Goal: Task Accomplishment & Management: Manage account settings

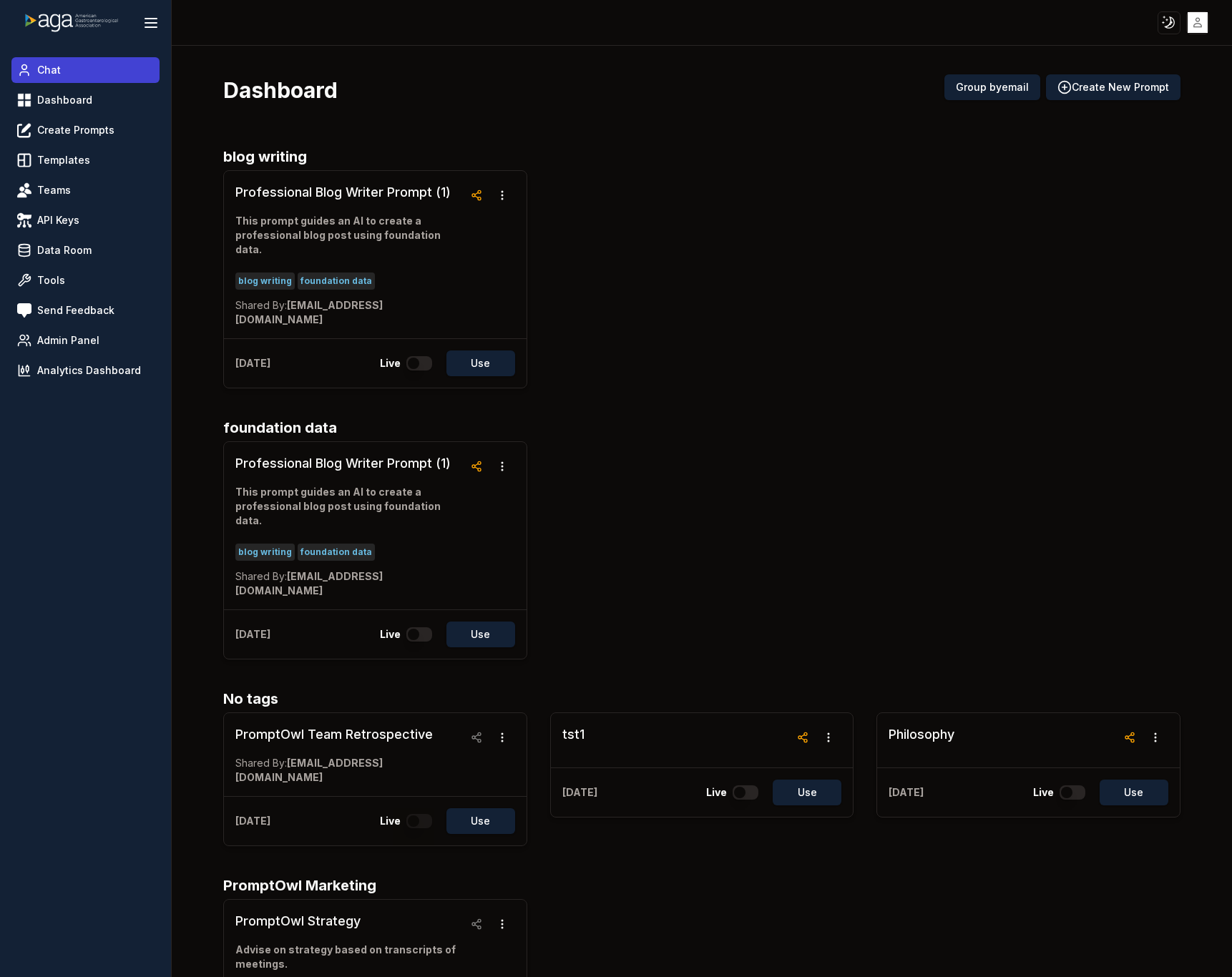
click at [76, 61] on link "Chat" at bounding box center [86, 70] width 148 height 26
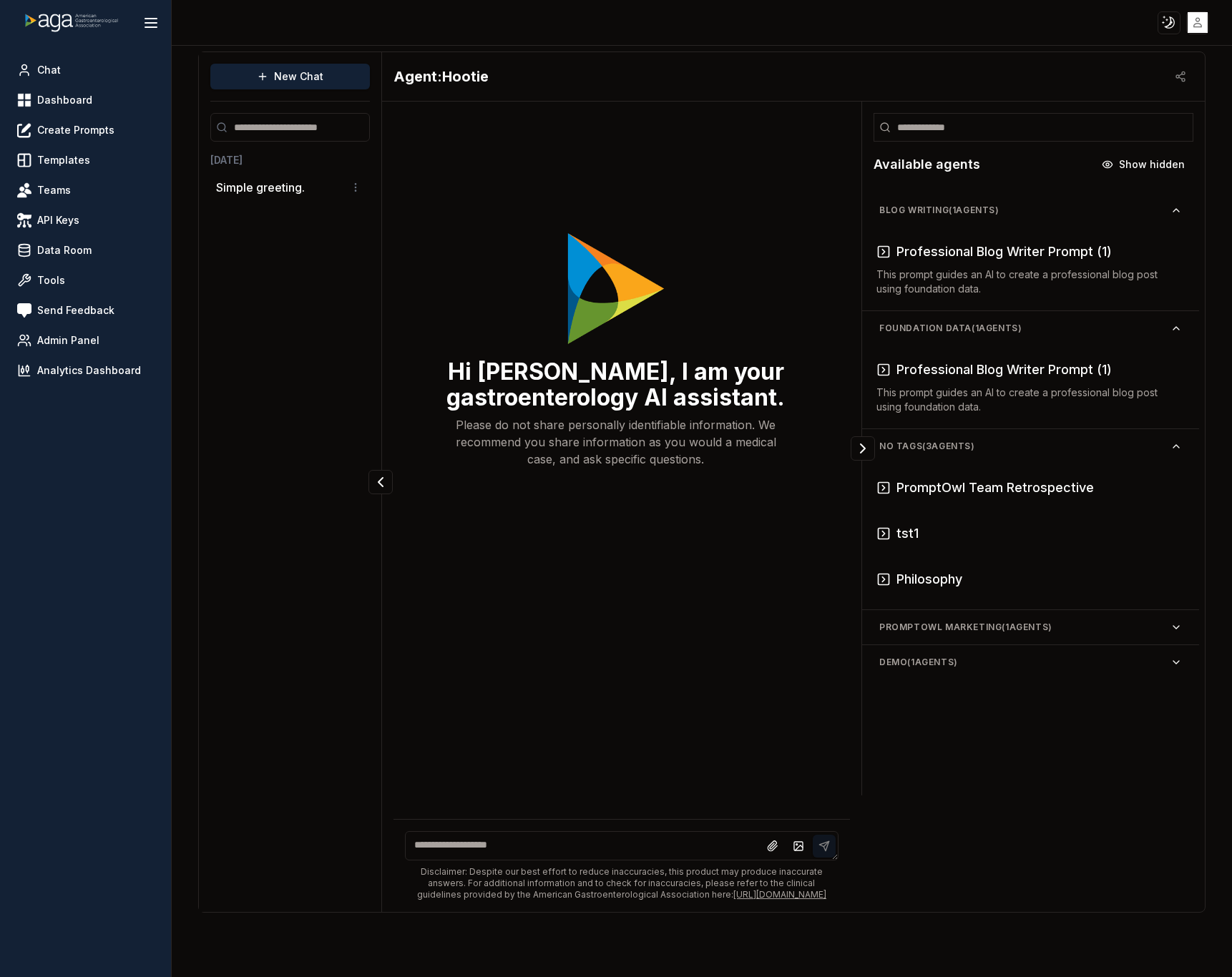
click at [706, 860] on textarea at bounding box center [621, 846] width 434 height 29
click at [1194, 25] on html "Toggle theme Toggle user menu Chat Dashboard Create Prompts Templates Teams API…" at bounding box center [616, 488] width 1232 height 977
click at [1101, 131] on span "Sign out" at bounding box center [1094, 127] width 39 height 15
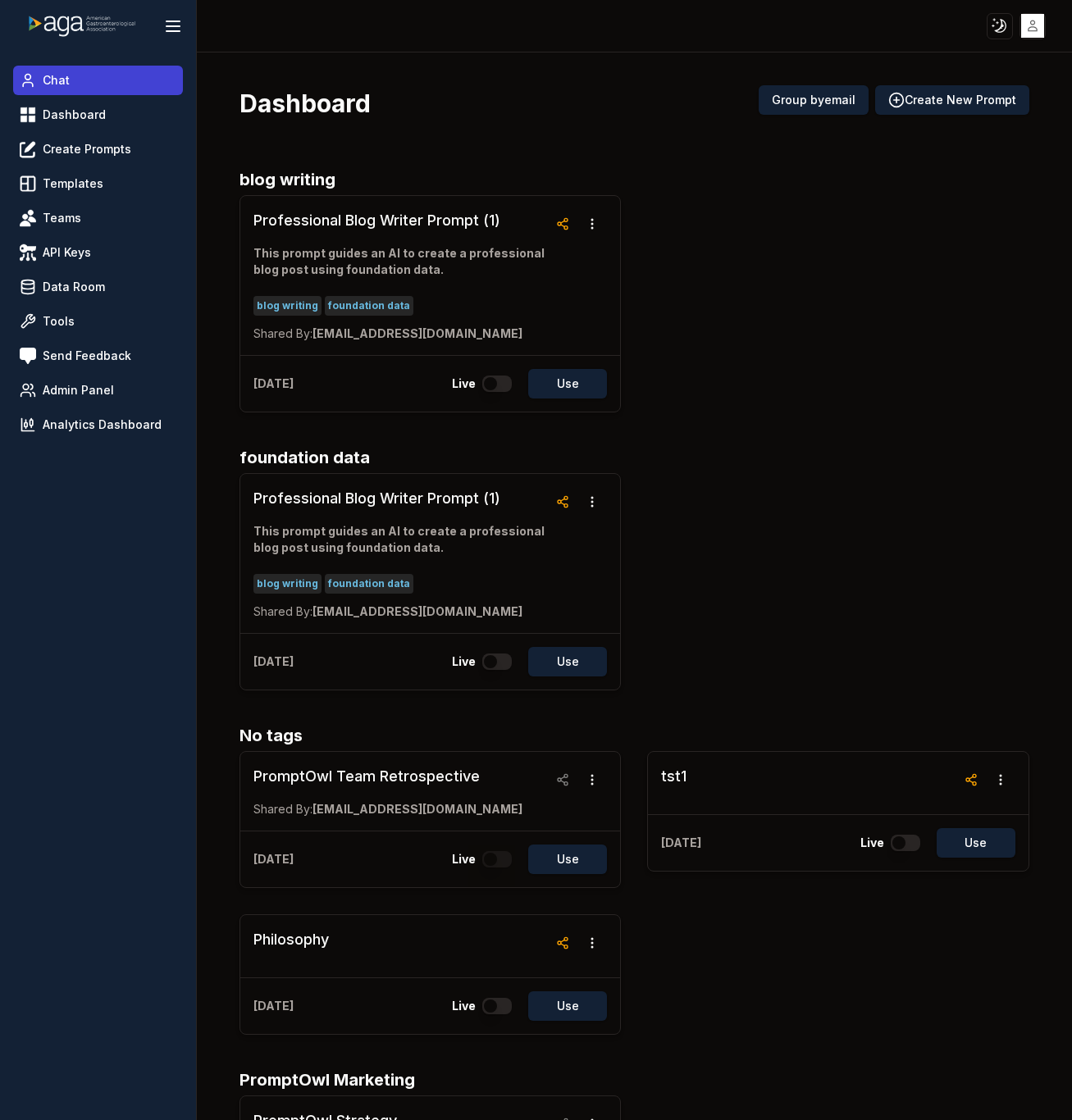
click at [84, 79] on link "Chat" at bounding box center [98, 80] width 170 height 29
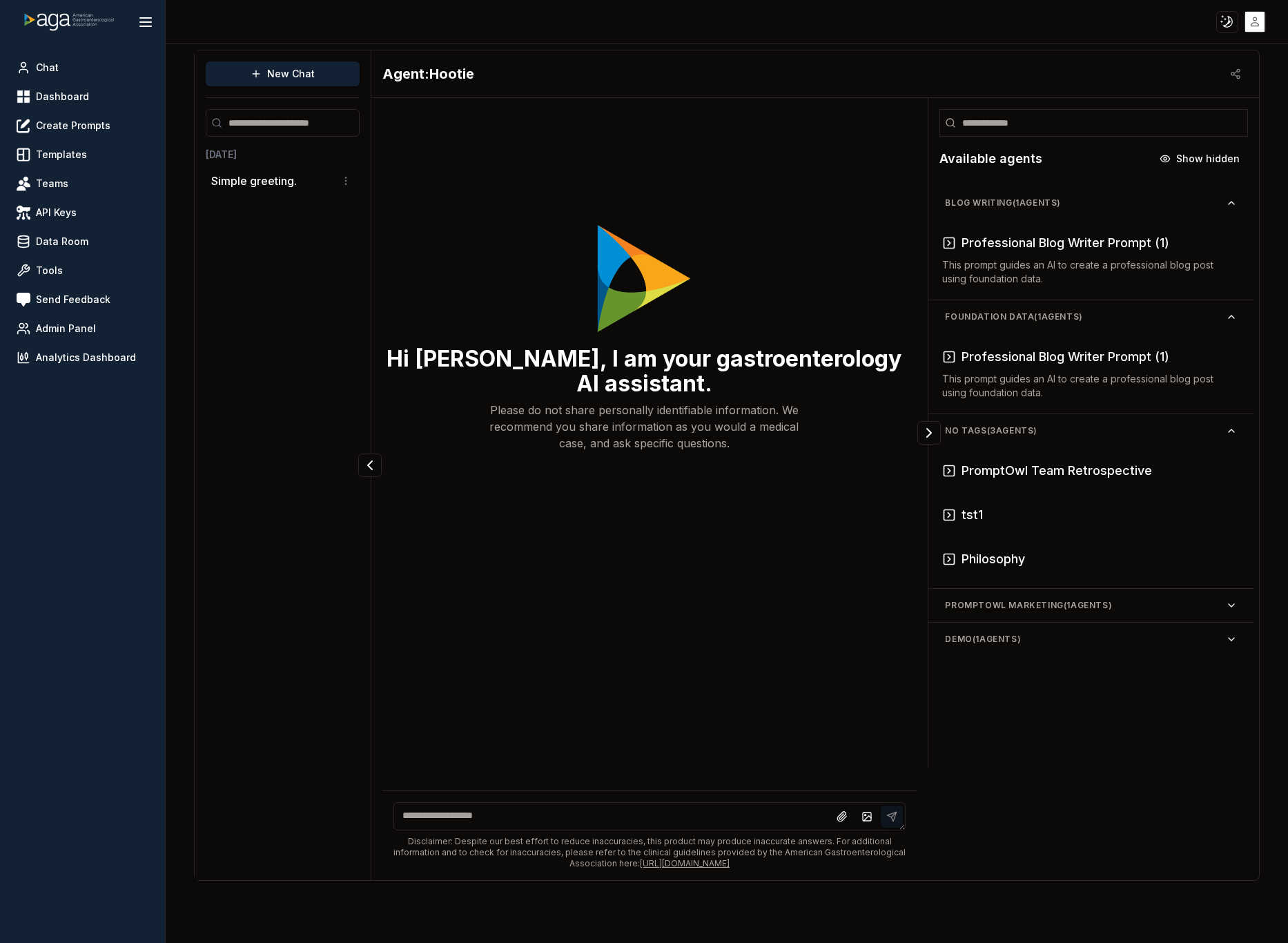
click at [902, 23] on html "Toggle theme Toggle user menu Chat Dashboard Create Prompts Templates Teams API…" at bounding box center [644, 472] width 1288 height 943
click at [902, 124] on div "Sign out" at bounding box center [1214, 122] width 199 height 22
